Goal: Find specific page/section: Find specific page/section

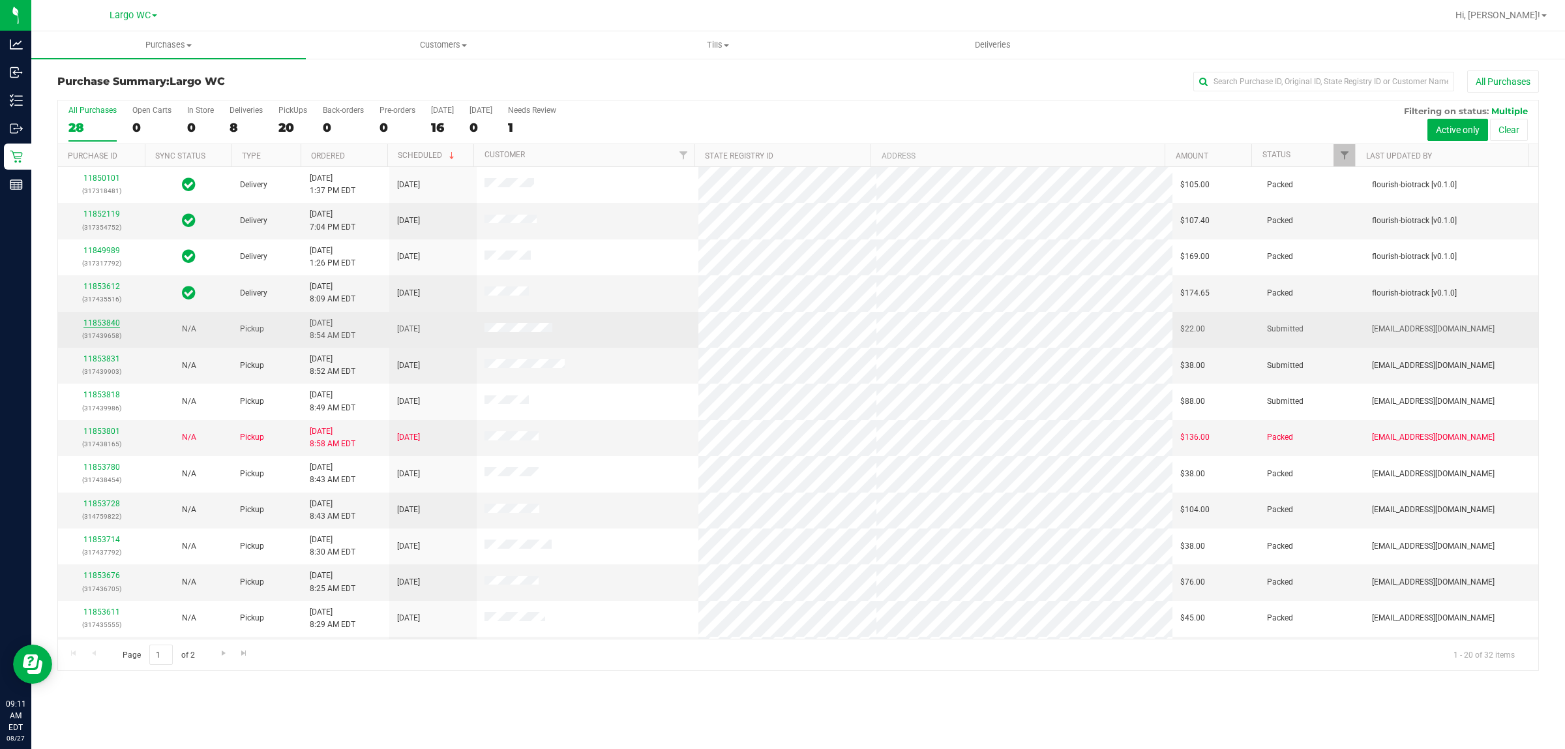
click at [101, 321] on link "11853840" at bounding box center [101, 322] width 37 height 9
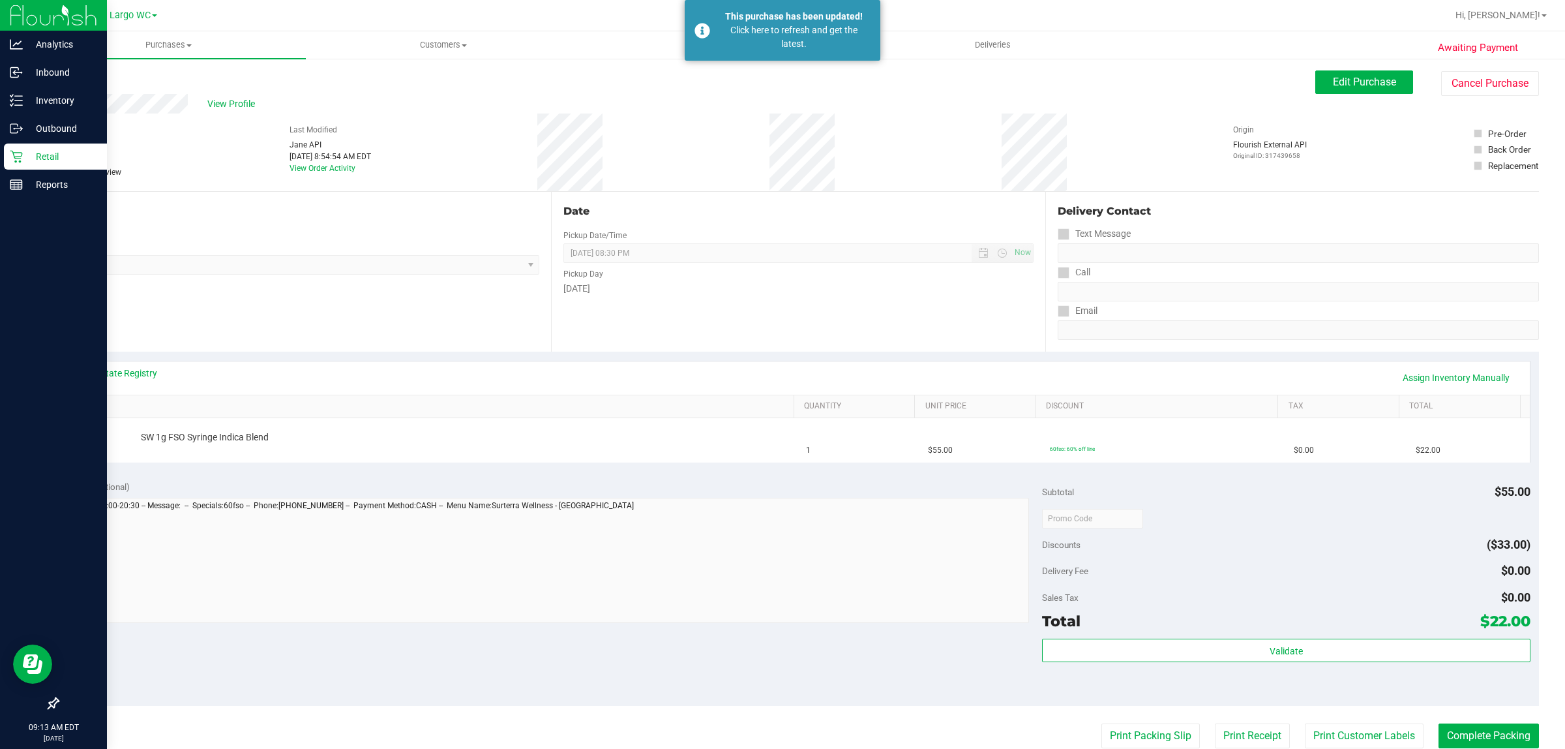
click at [53, 158] on p "Retail" at bounding box center [62, 157] width 78 height 16
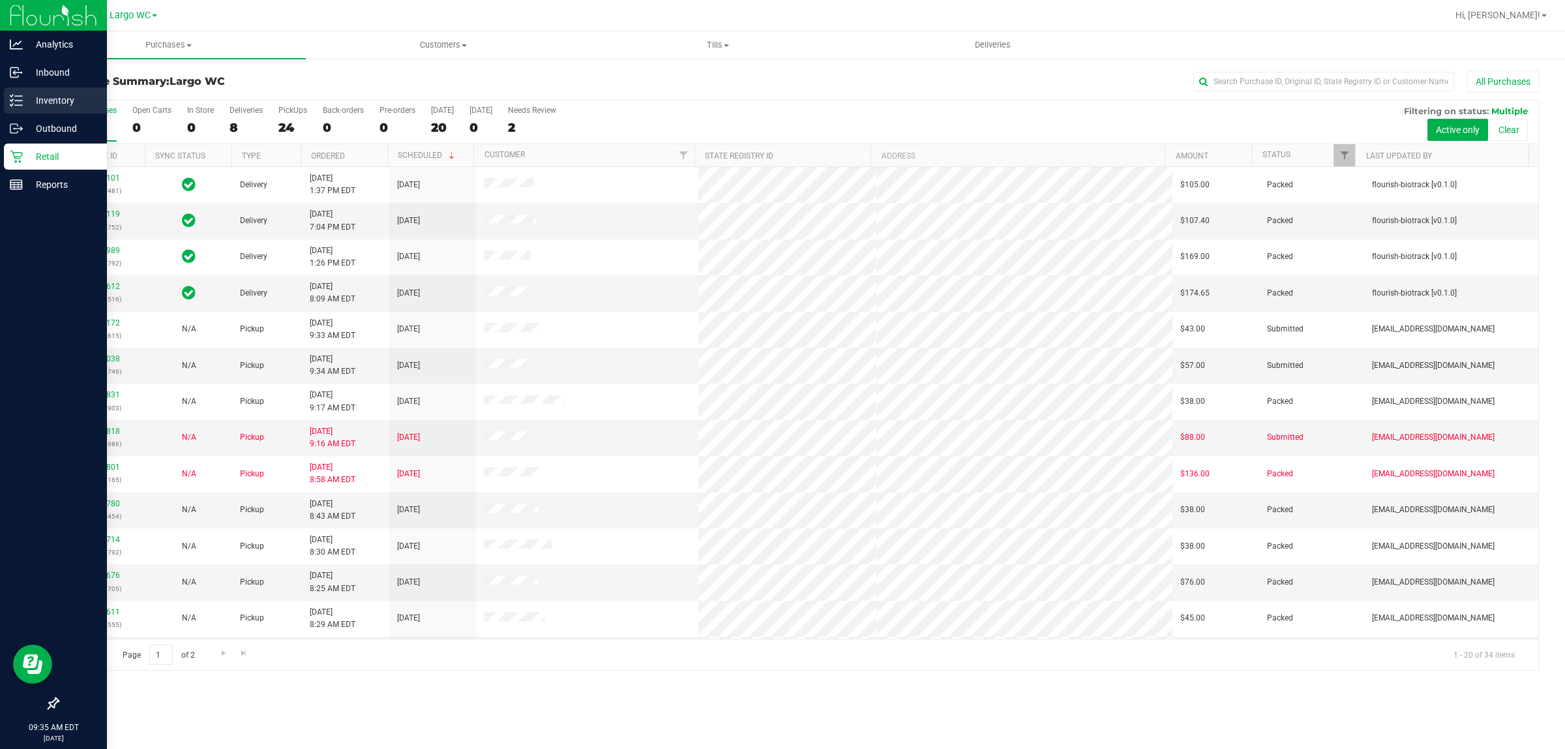
click at [61, 96] on p "Inventory" at bounding box center [62, 101] width 78 height 16
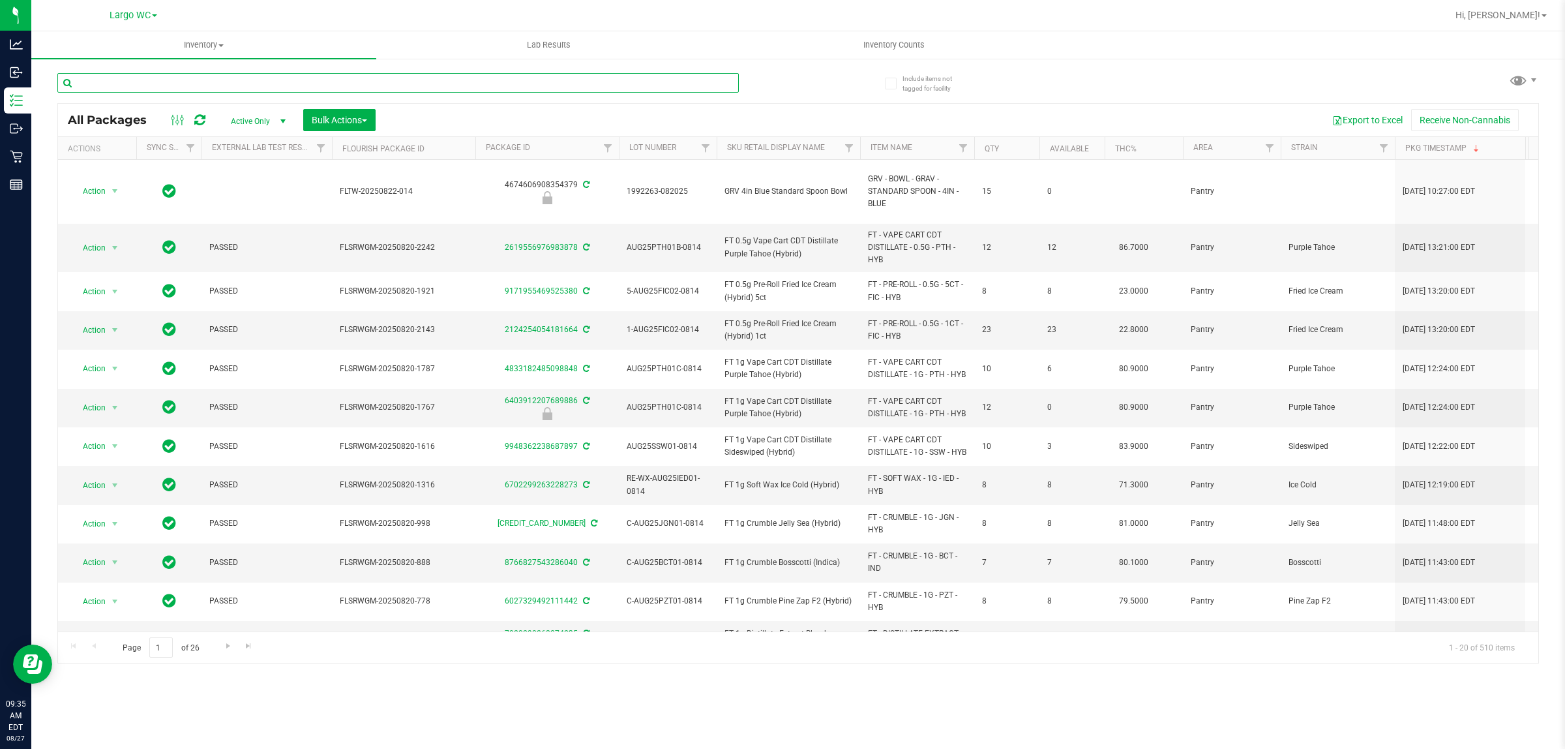
click at [340, 82] on input "text" at bounding box center [397, 83] width 681 height 20
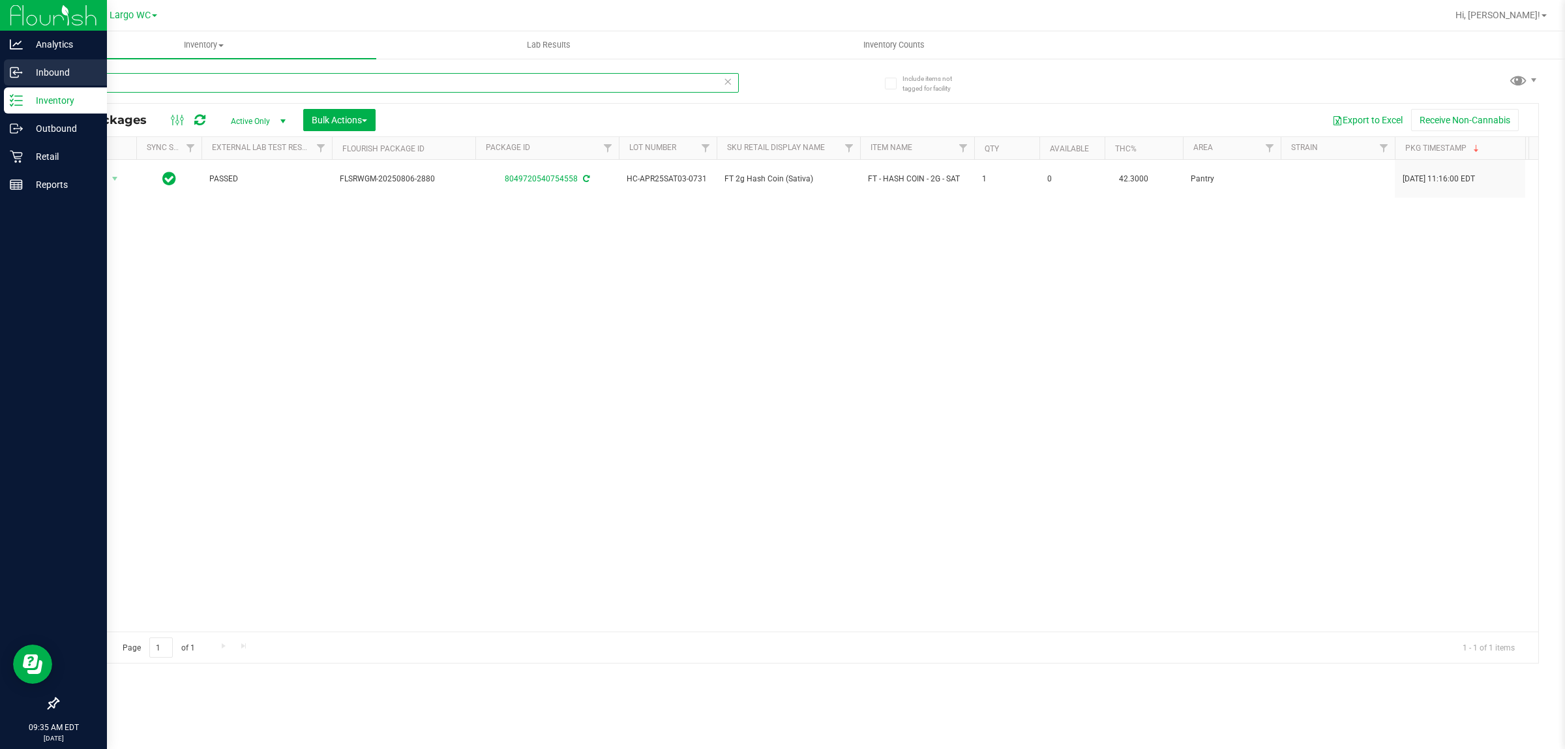
type input "hash"
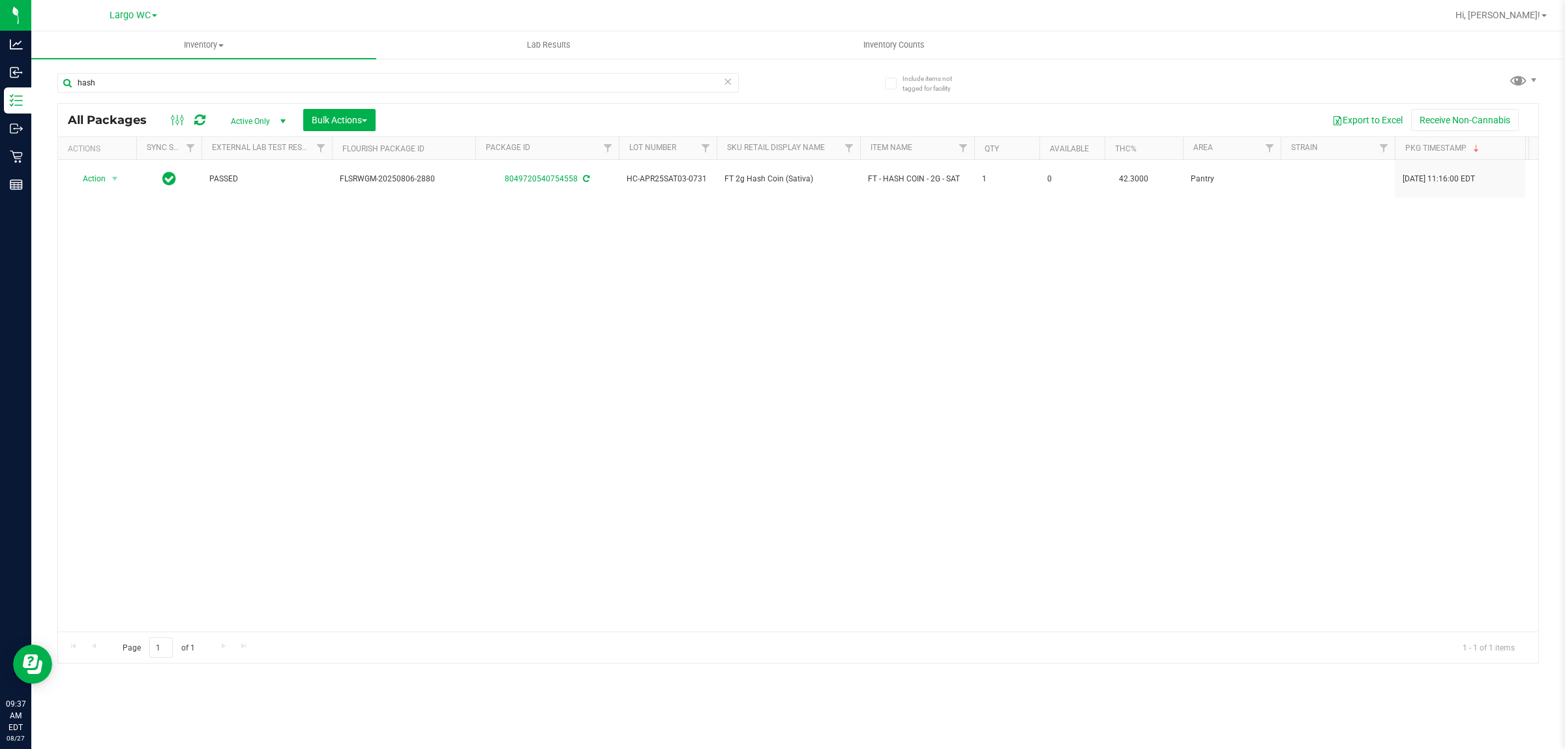
click at [730, 87] on icon at bounding box center [727, 81] width 9 height 16
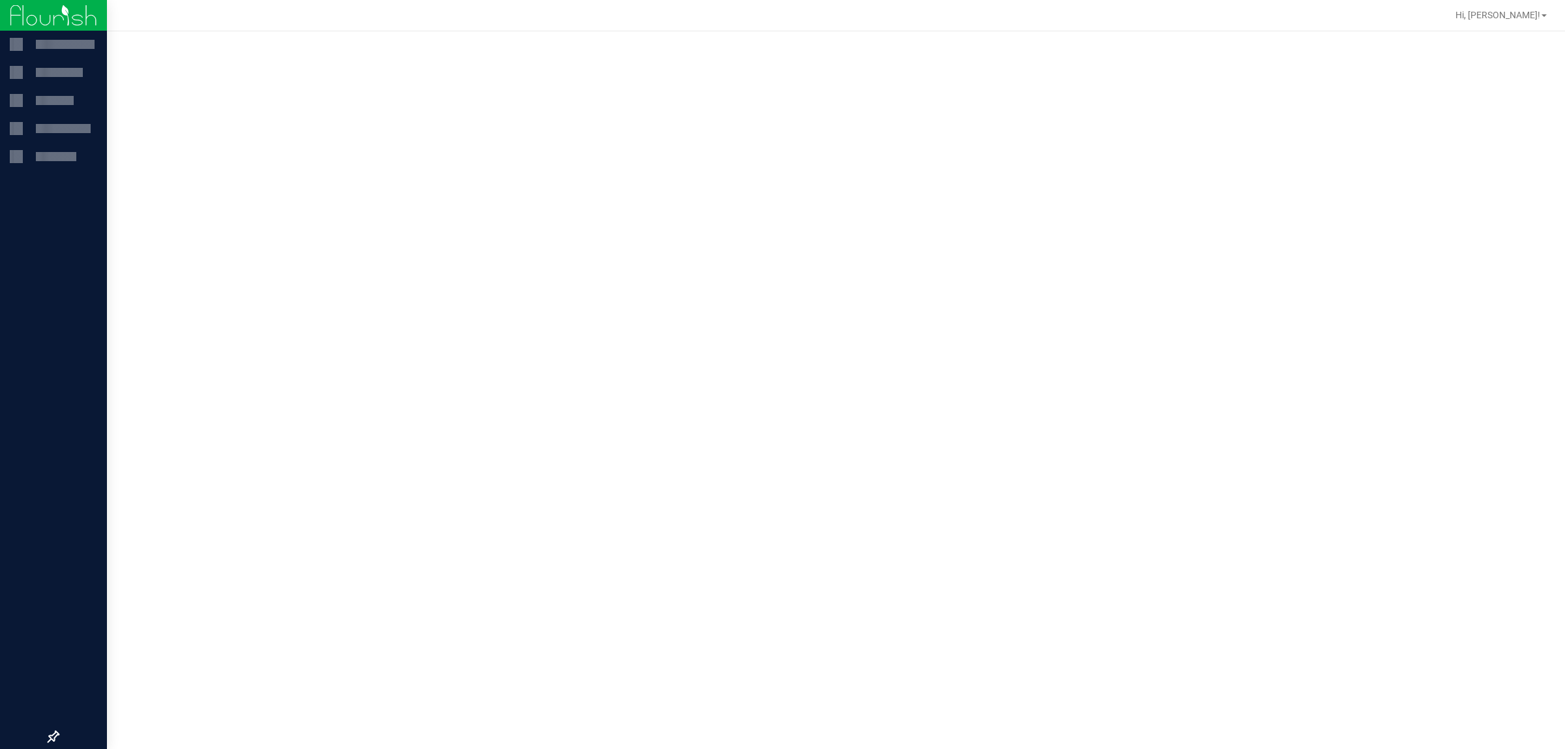
click at [75, 11] on img at bounding box center [53, 15] width 87 height 31
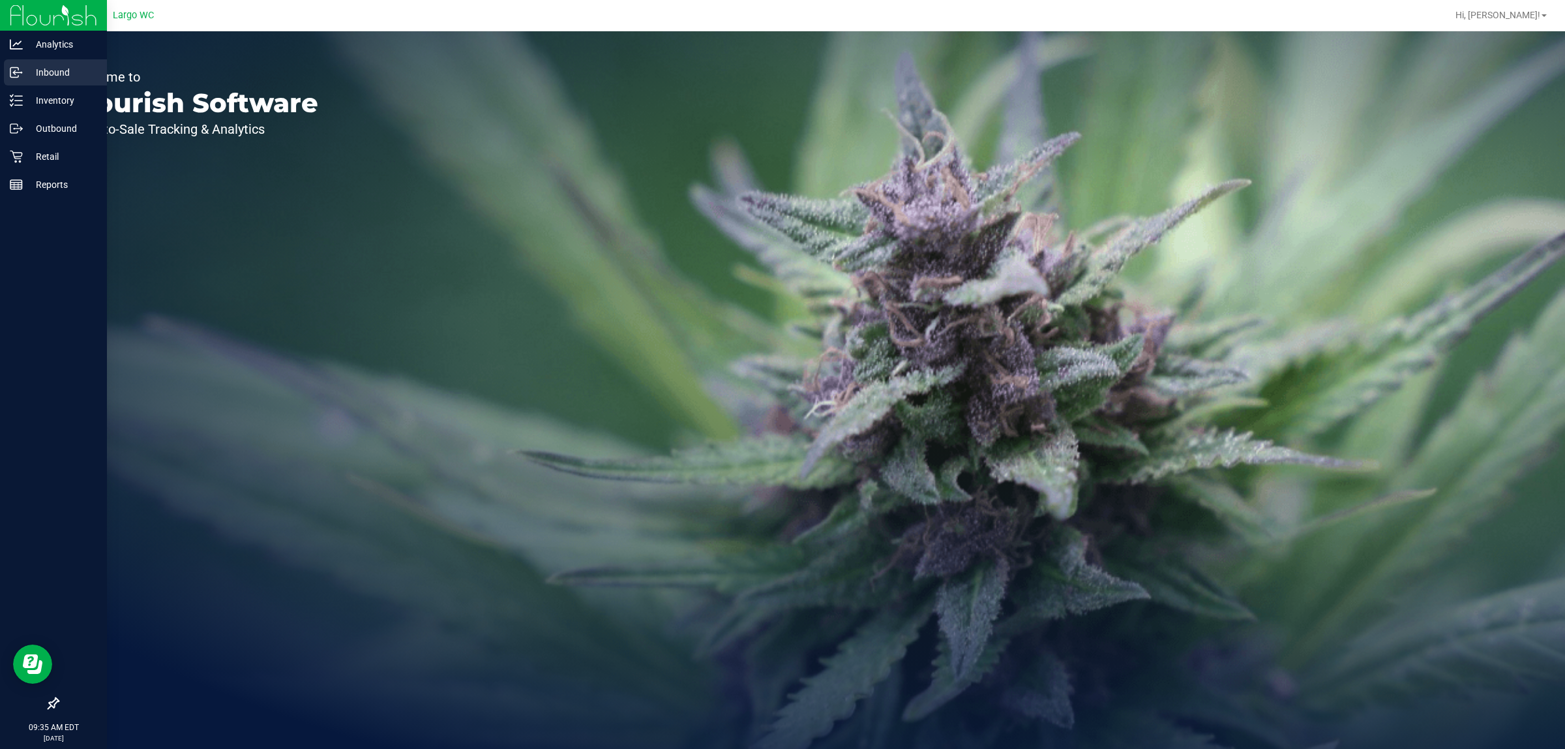
click at [69, 70] on p "Inbound" at bounding box center [62, 73] width 78 height 16
